Goal: Task Accomplishment & Management: Complete application form

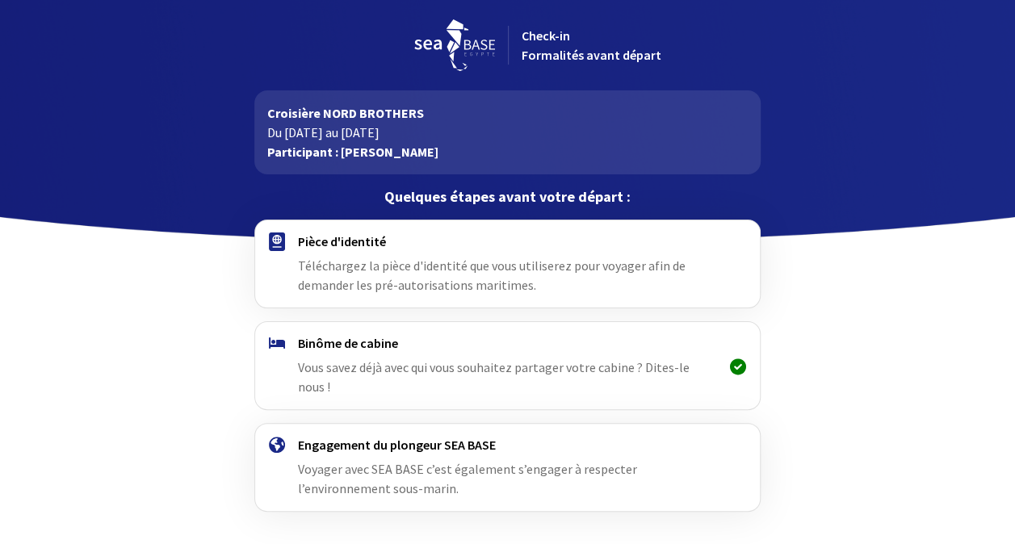
scroll to position [37, 0]
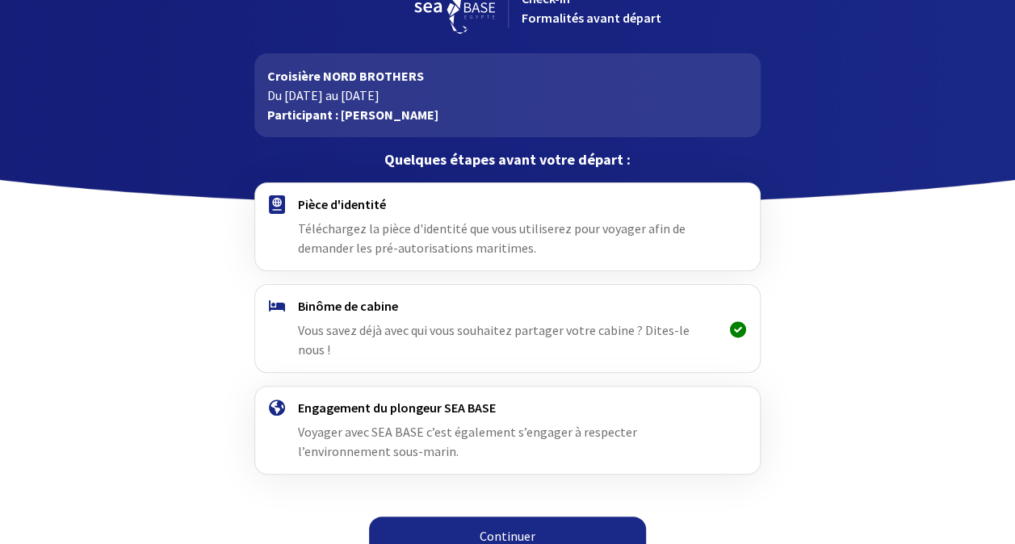
click at [499, 520] on link "Continuer" at bounding box center [507, 536] width 277 height 39
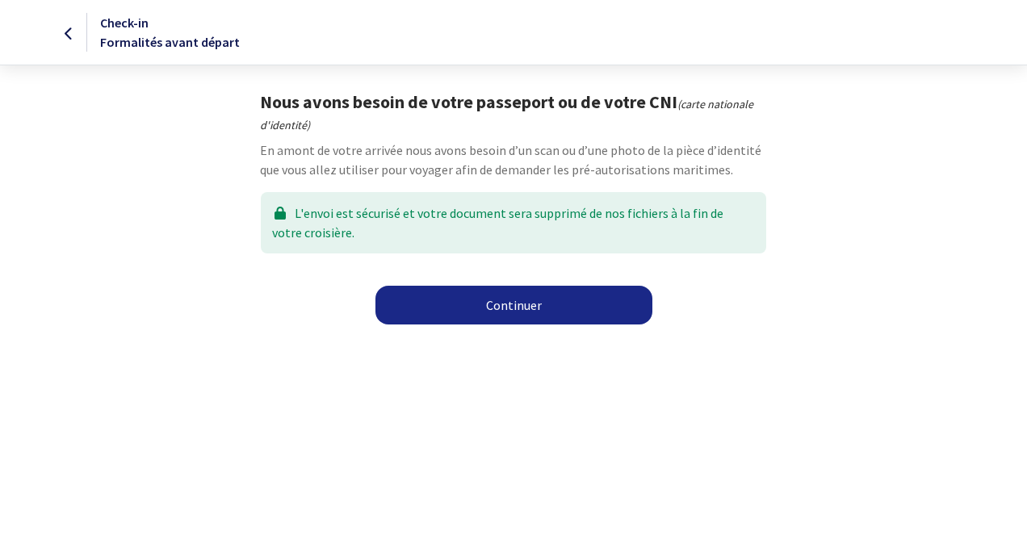
click at [513, 305] on link "Continuer" at bounding box center [513, 305] width 277 height 39
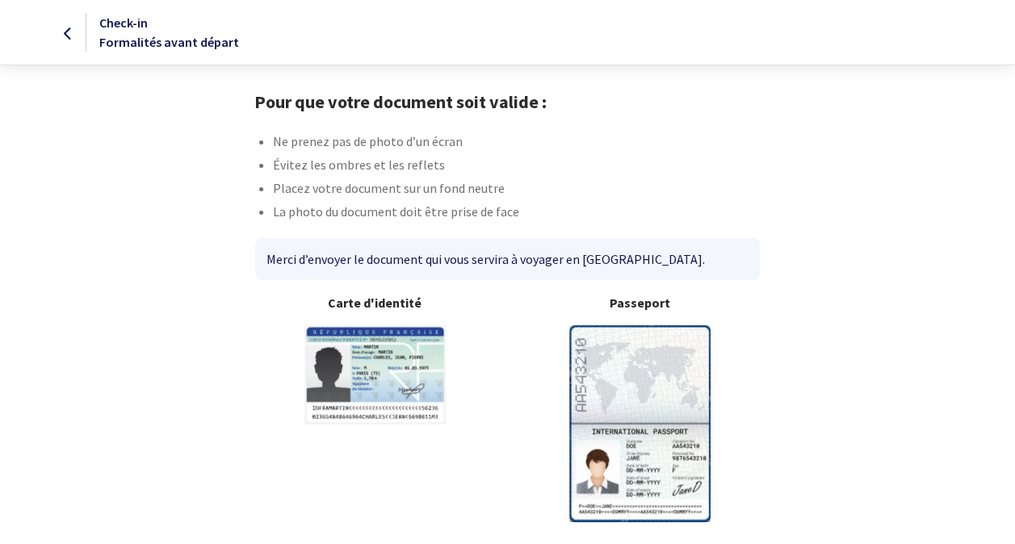
click at [622, 358] on img at bounding box center [639, 423] width 141 height 196
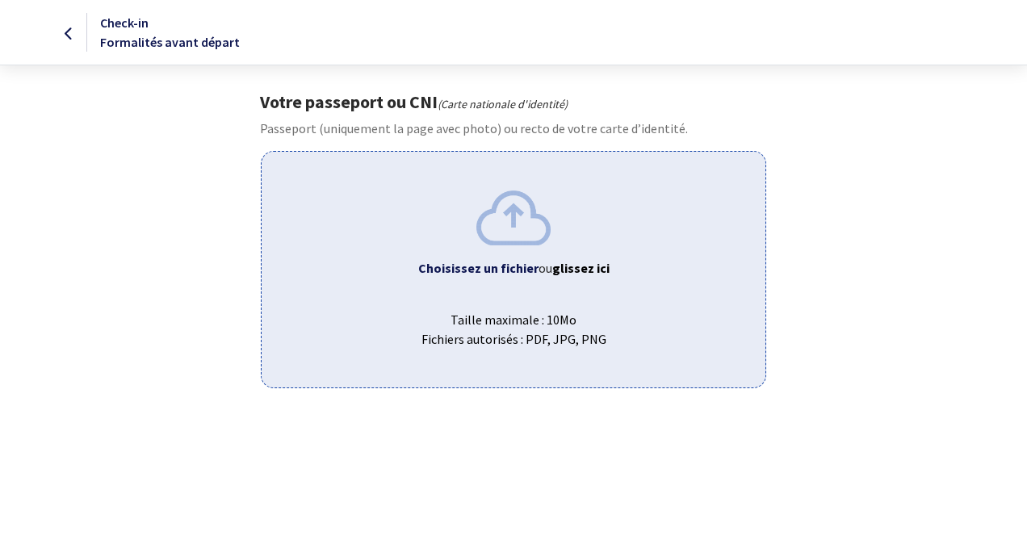
click at [492, 266] on b "Choisissez un fichier" at bounding box center [478, 268] width 120 height 16
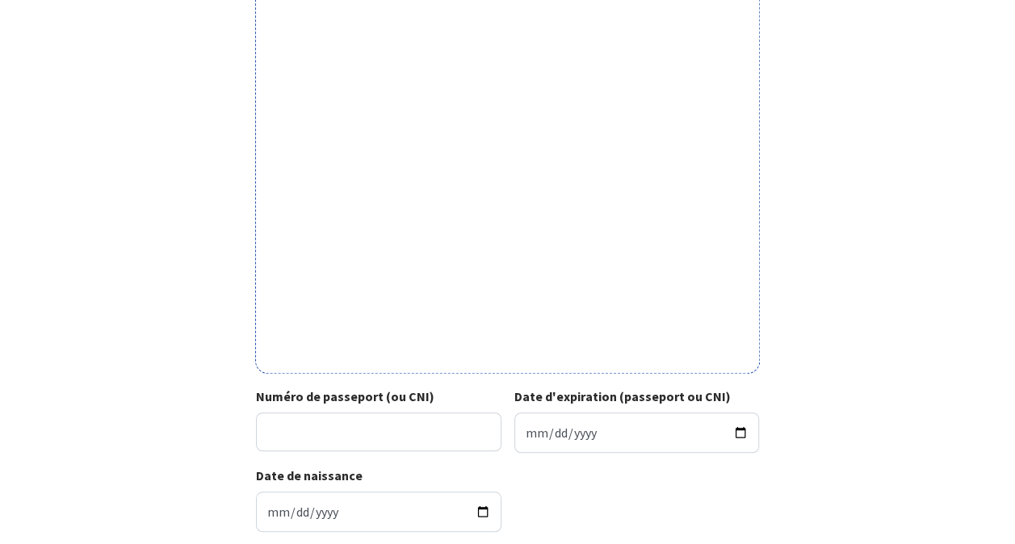
scroll to position [400, 0]
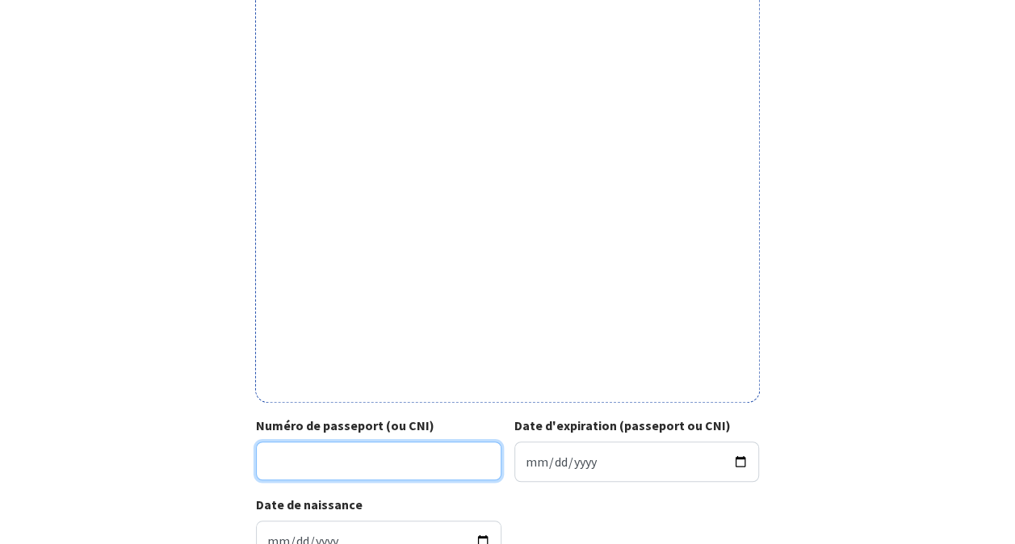
click at [404, 454] on input "Numéro de passeport (ou CNI)" at bounding box center [378, 461] width 245 height 39
type input "18CC85161"
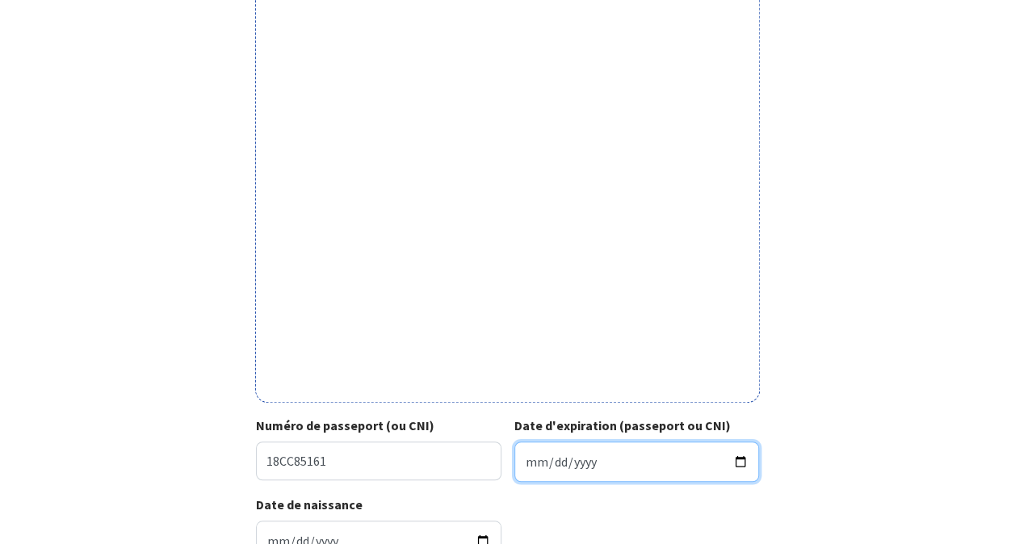
click at [551, 460] on input "Date d'expiration (passeport ou CNI)" at bounding box center [636, 462] width 245 height 40
click at [530, 462] on input "Date d'expiration (passeport ou CNI)" at bounding box center [636, 462] width 245 height 40
type input "2027-08-30"
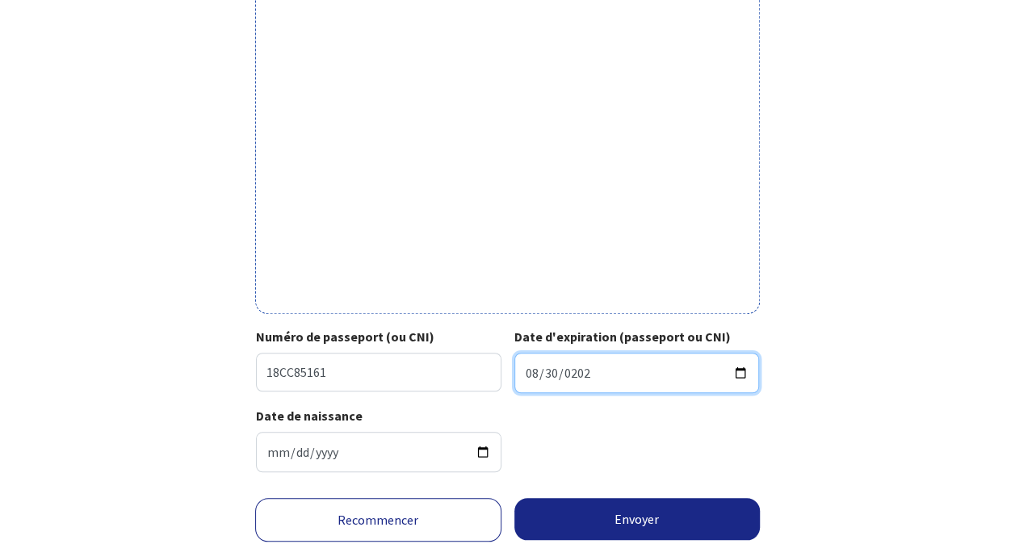
scroll to position [543, 0]
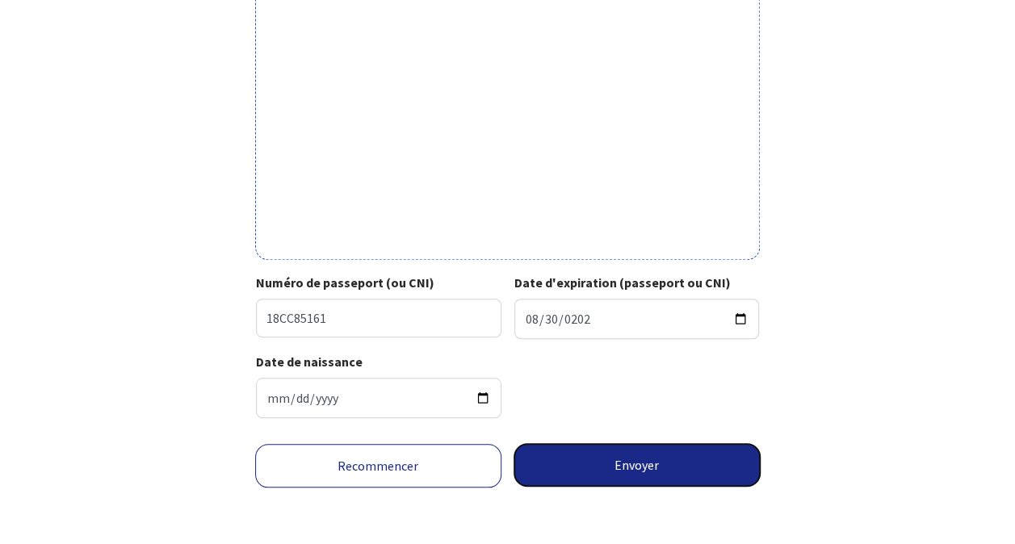
click at [646, 470] on button "Envoyer" at bounding box center [637, 465] width 246 height 42
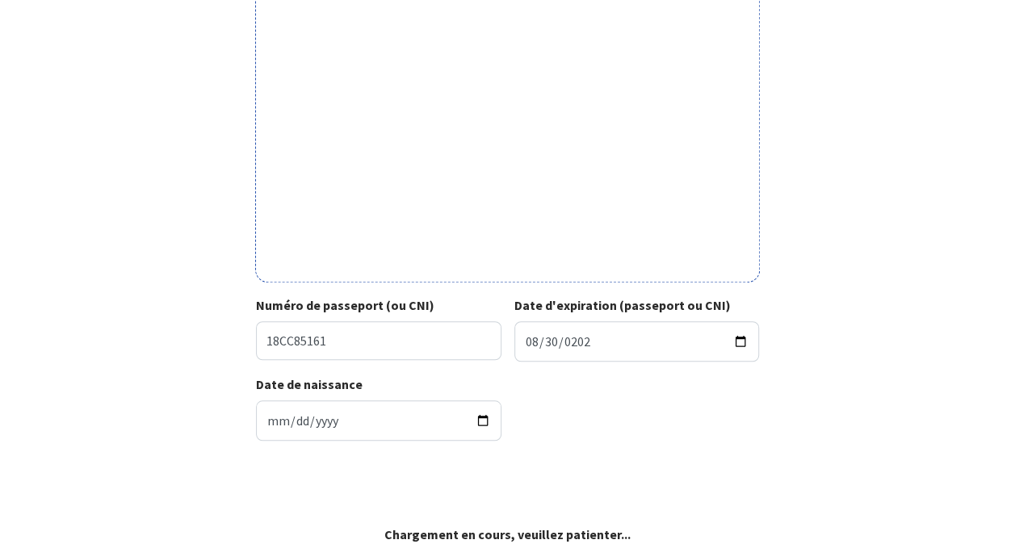
scroll to position [520, 0]
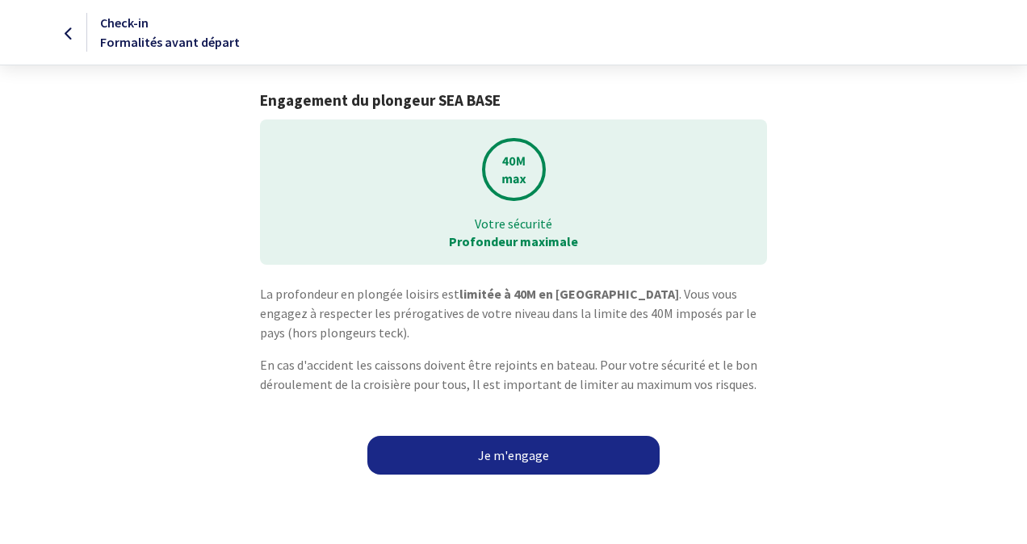
click at [505, 457] on link "Je m'engage" at bounding box center [513, 455] width 292 height 39
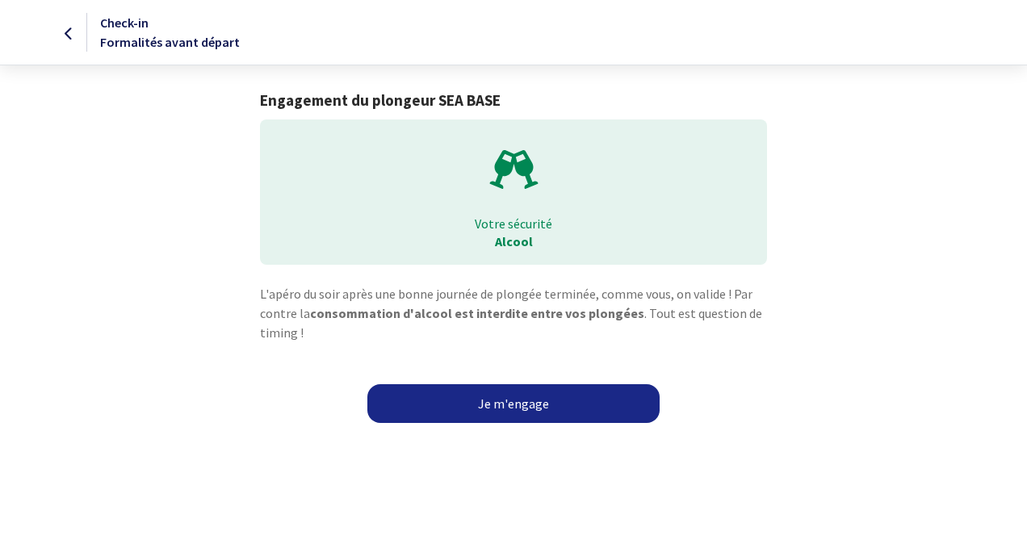
click at [519, 397] on link "Je m'engage" at bounding box center [513, 403] width 292 height 39
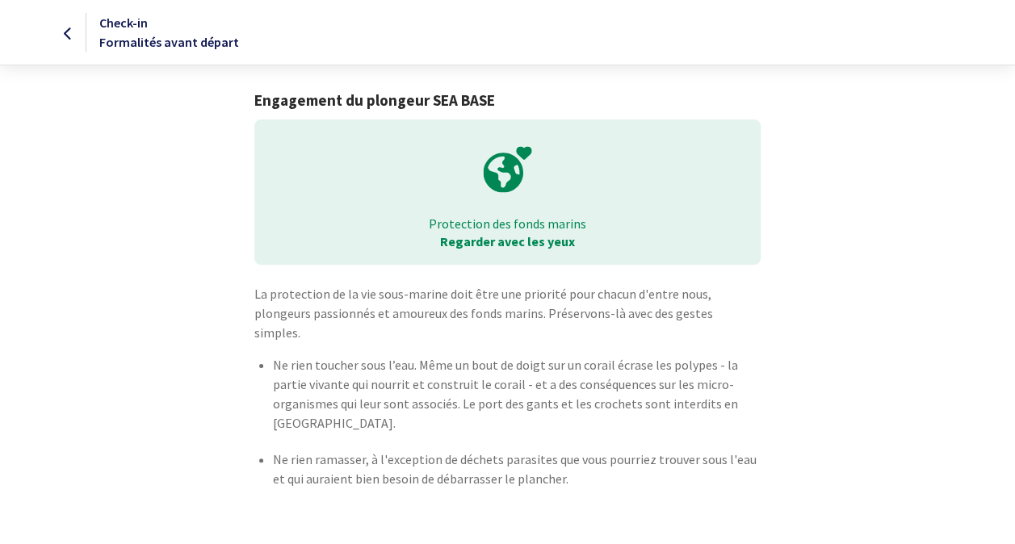
scroll to position [31, 0]
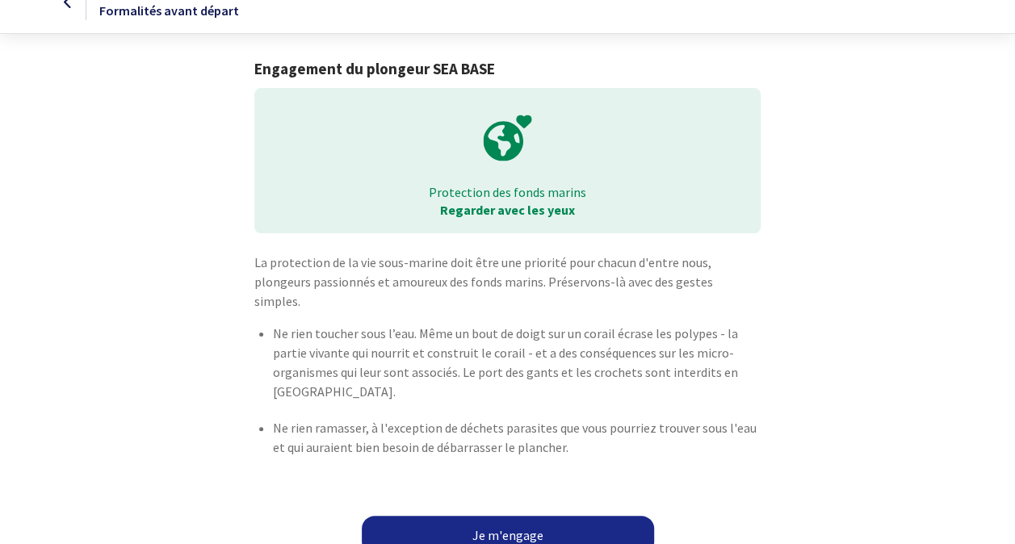
click at [509, 516] on link "Je m'engage" at bounding box center [508, 535] width 292 height 39
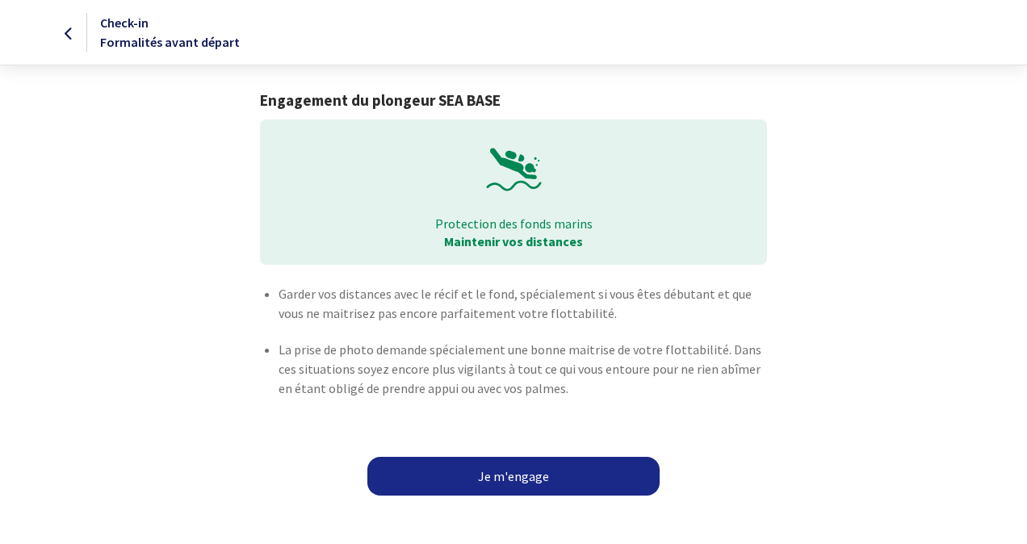
click at [525, 468] on link "Je m'engage" at bounding box center [513, 476] width 292 height 39
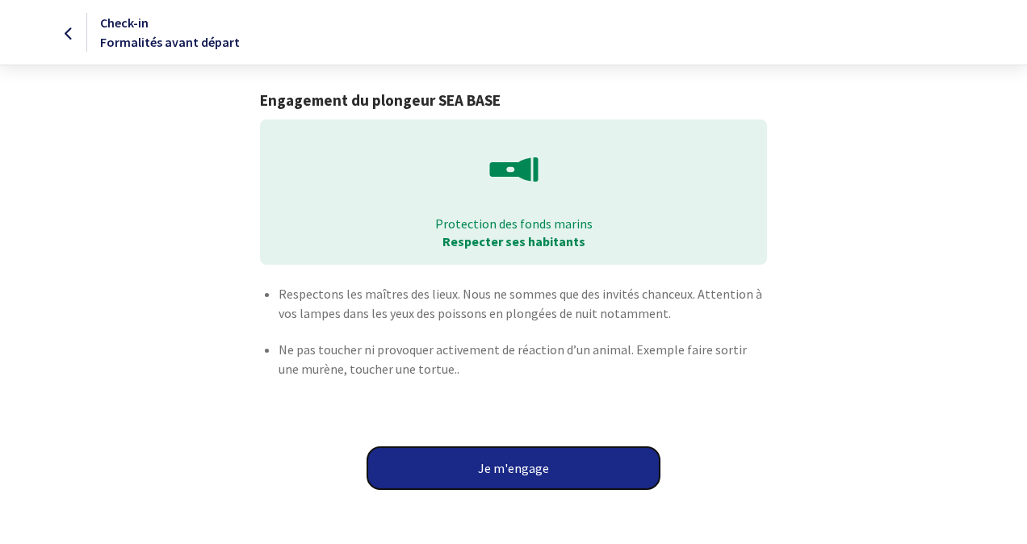
click at [525, 468] on button "Je m'engage" at bounding box center [513, 468] width 292 height 42
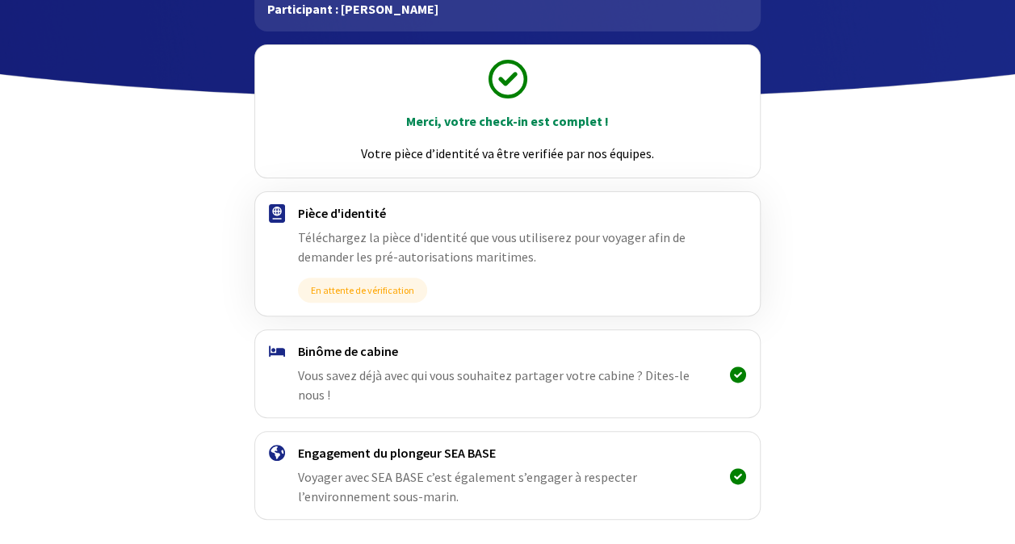
scroll to position [187, 0]
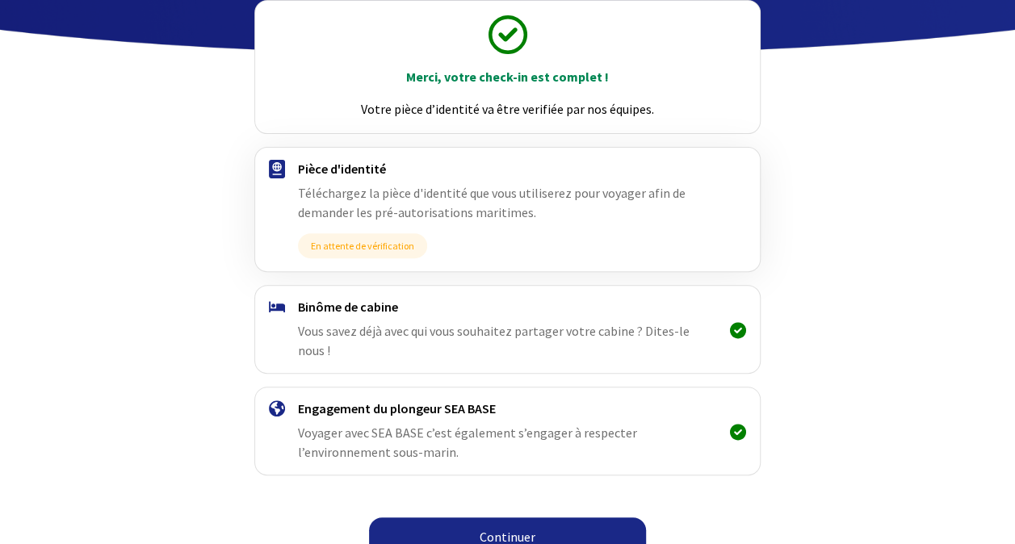
click at [489, 517] on link "Continuer" at bounding box center [507, 536] width 277 height 39
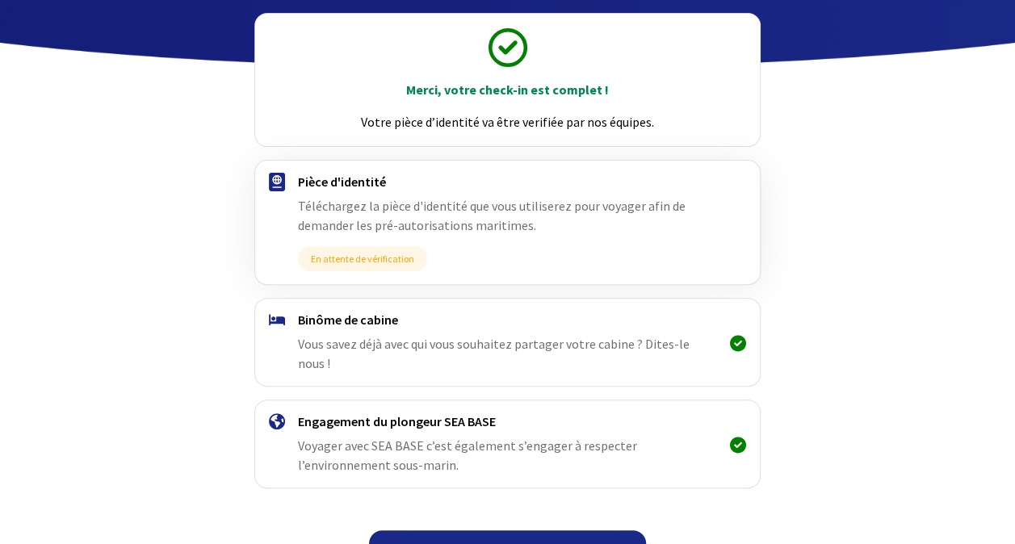
scroll to position [187, 0]
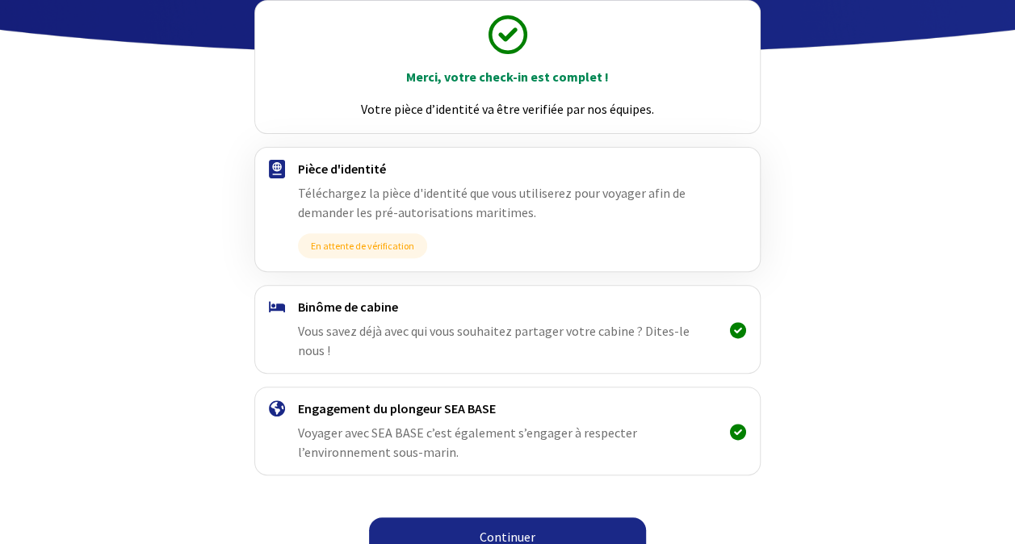
click at [520, 517] on link "Continuer" at bounding box center [507, 536] width 277 height 39
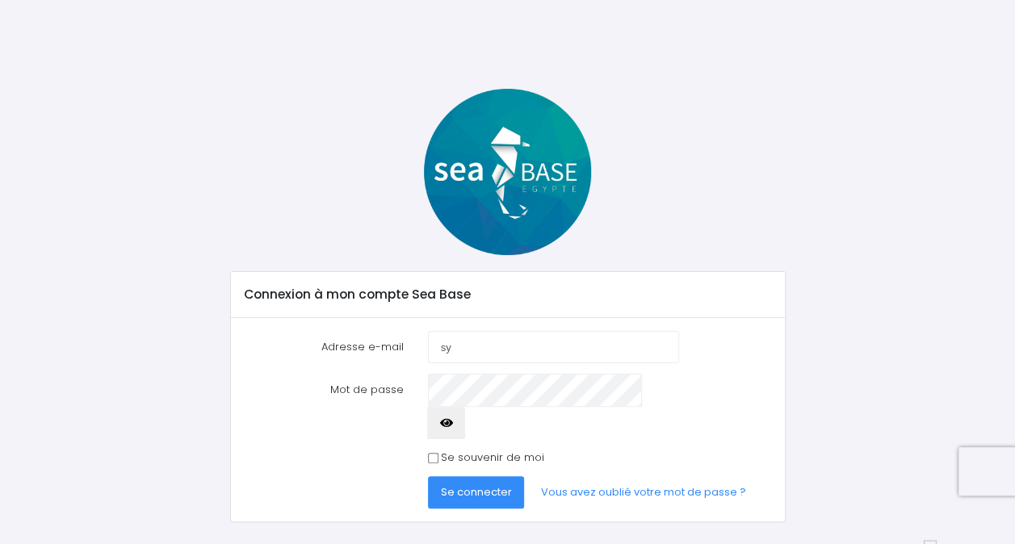
type input "[PERSON_NAME][EMAIL_ADDRESS][PERSON_NAME][DOMAIN_NAME]"
click at [428, 476] on button "Se connecter" at bounding box center [476, 492] width 97 height 32
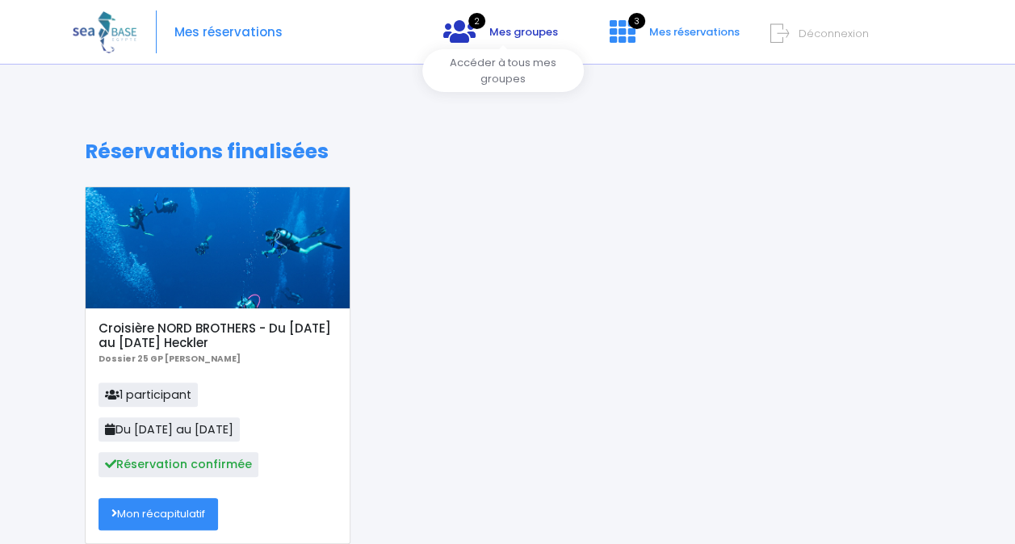
click at [534, 36] on span "Mes groupes" at bounding box center [523, 31] width 69 height 15
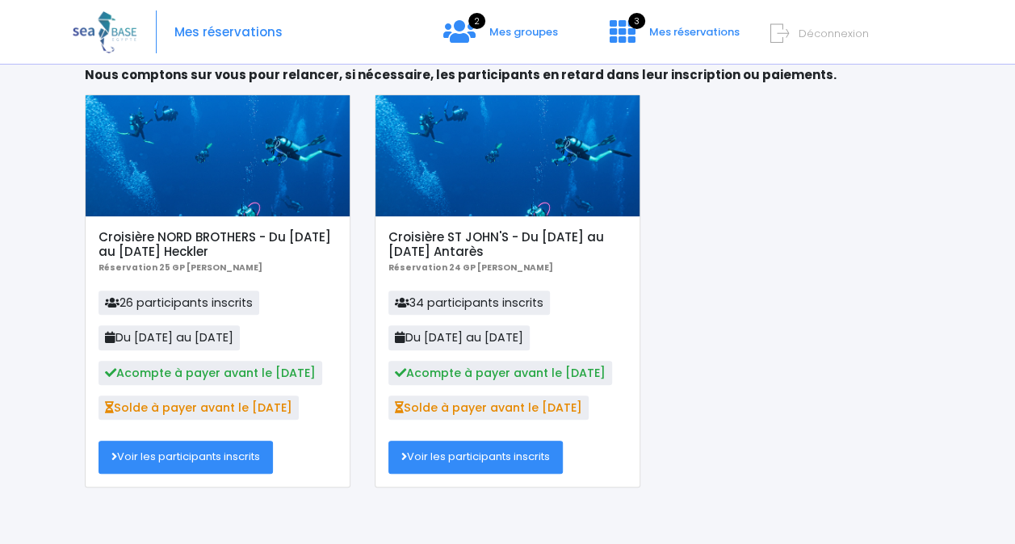
scroll to position [97, 0]
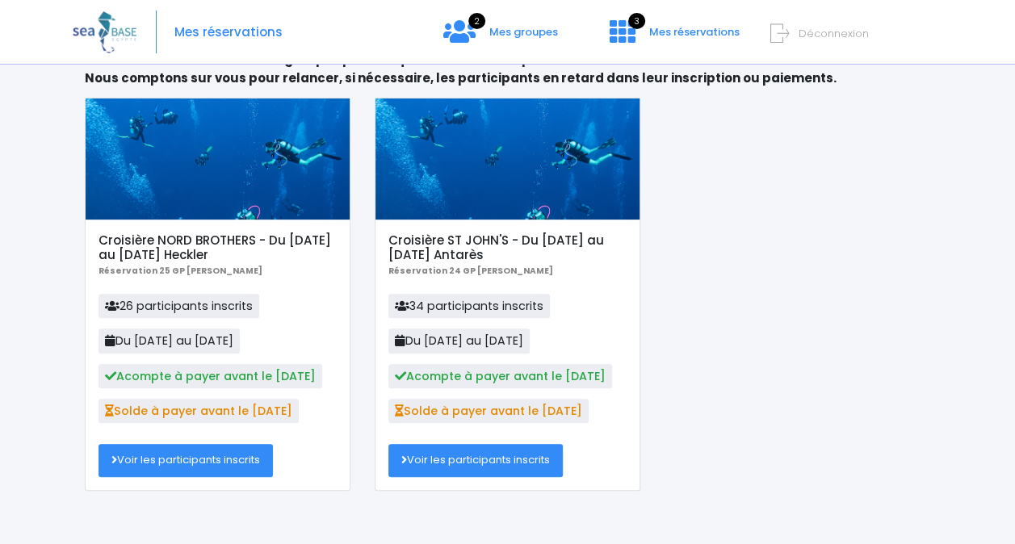
click at [168, 464] on link "Voir les participants inscrits" at bounding box center [185, 460] width 174 height 32
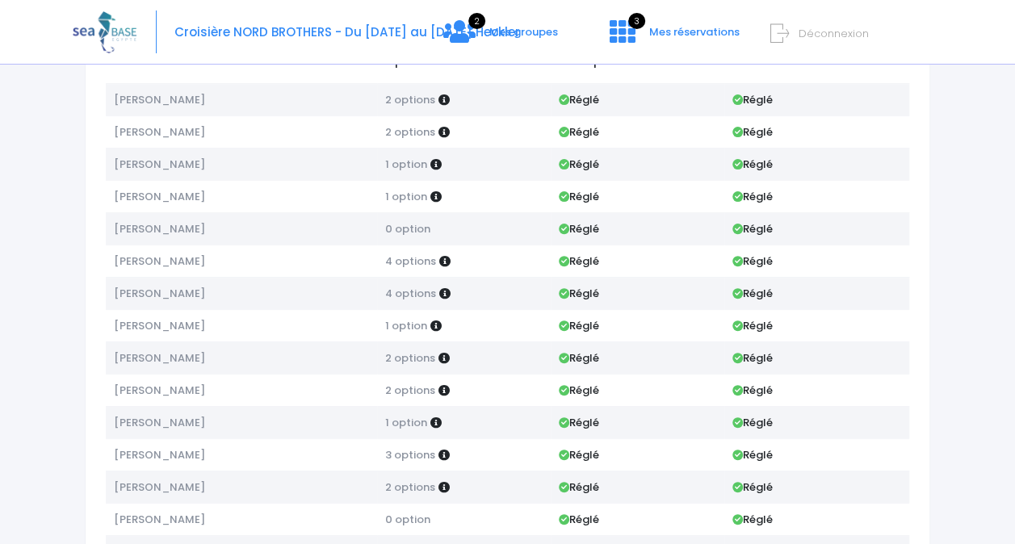
scroll to position [137, 0]
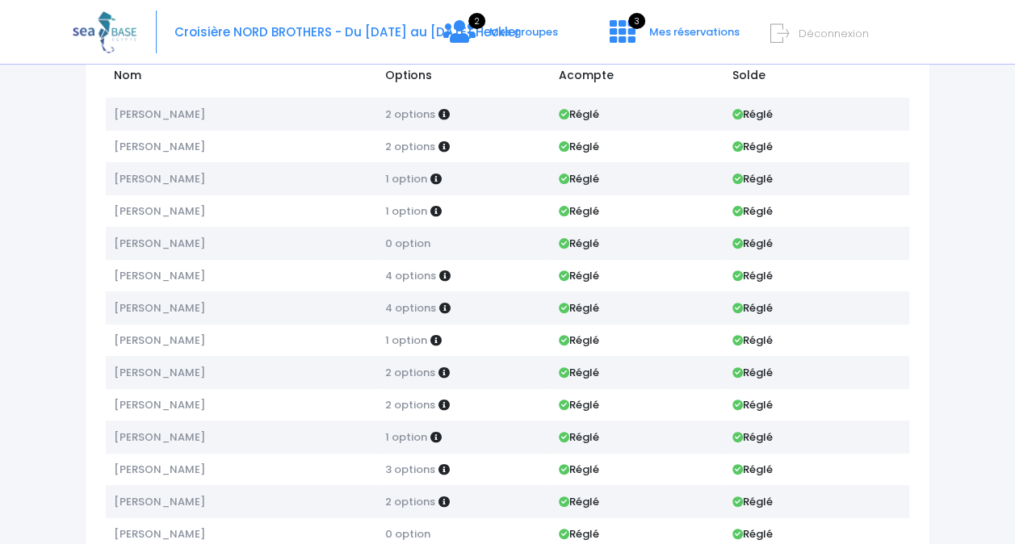
click at [584, 28] on div "Croisière NORD BROTHERS - Du 01/11/25 au 08/11/25 Heckler 2 Mes groupes 3" at bounding box center [495, 32] width 845 height 65
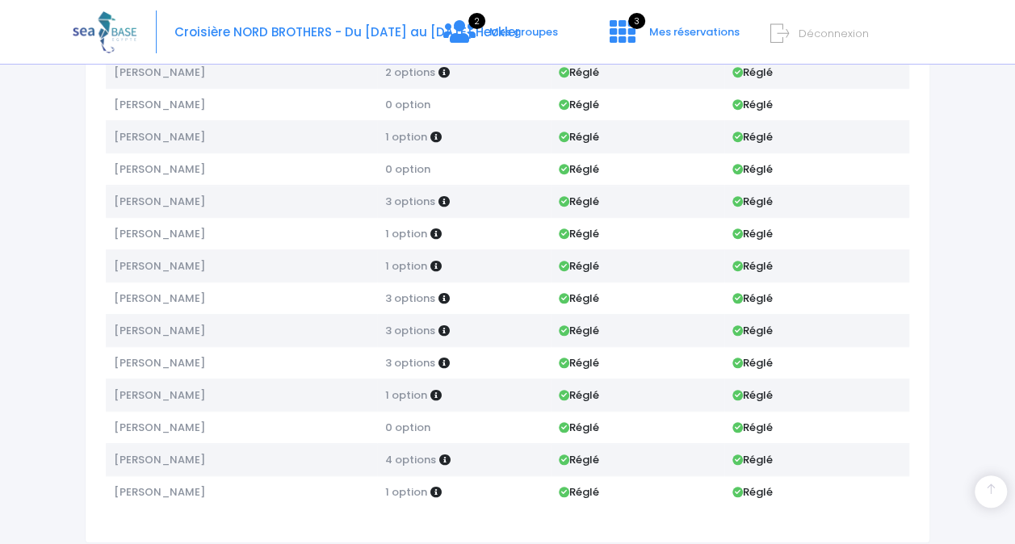
scroll to position [568, 0]
